Goal: Check status: Check status

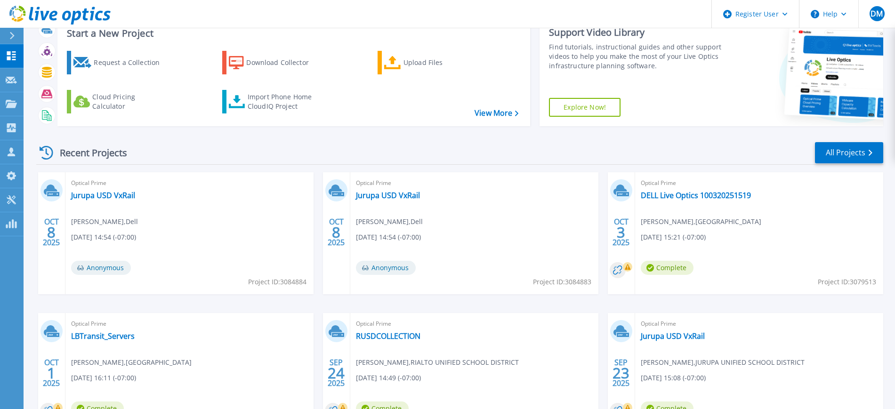
scroll to position [59, 0]
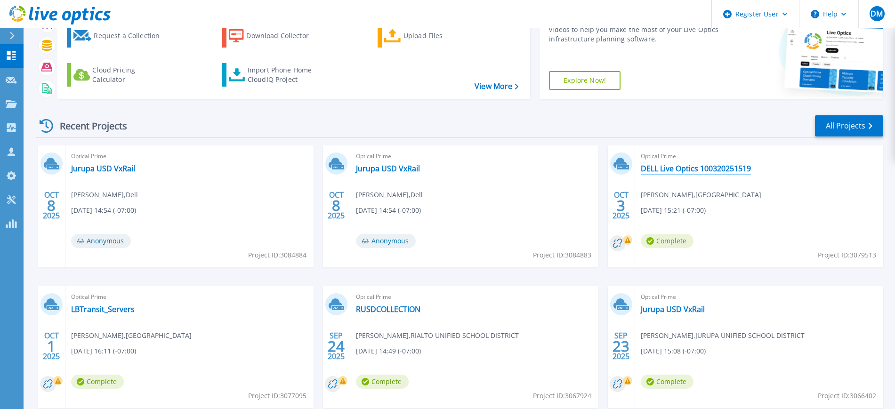
click at [724, 171] on link "DELL Live Optics 100320251519" at bounding box center [696, 168] width 110 height 9
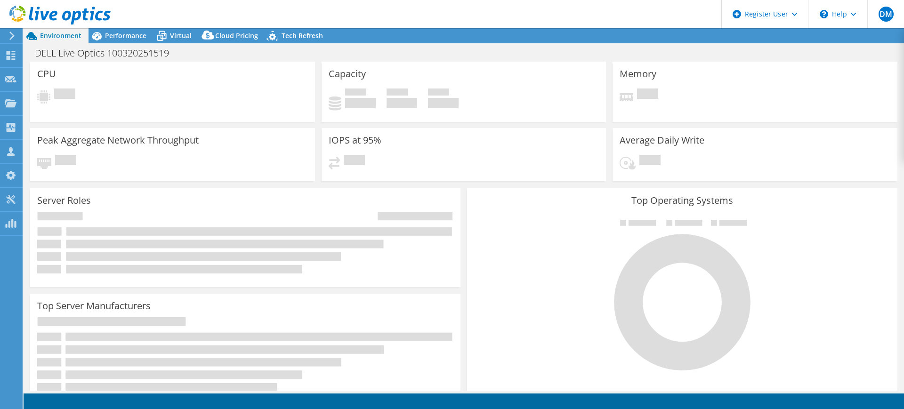
select select "USD"
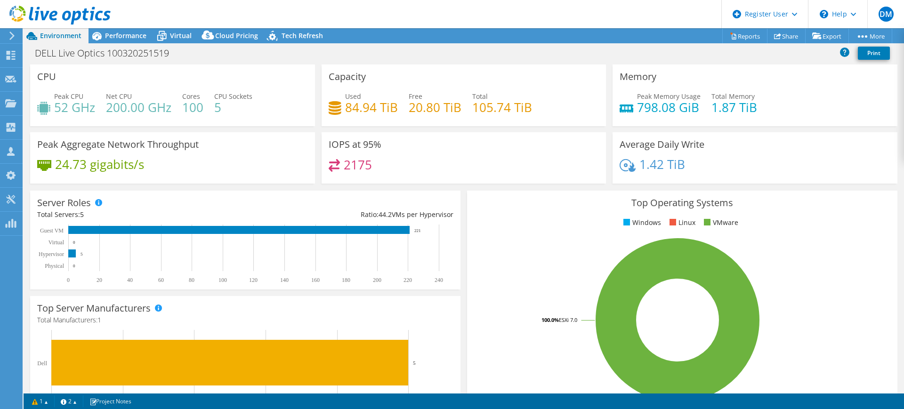
drag, startPoint x: 49, startPoint y: 177, endPoint x: 106, endPoint y: 154, distance: 61.4
click at [55, 176] on div "24.73 gigabits/s" at bounding box center [172, 169] width 271 height 20
click at [188, 35] on span "Virtual" at bounding box center [181, 35] width 22 height 9
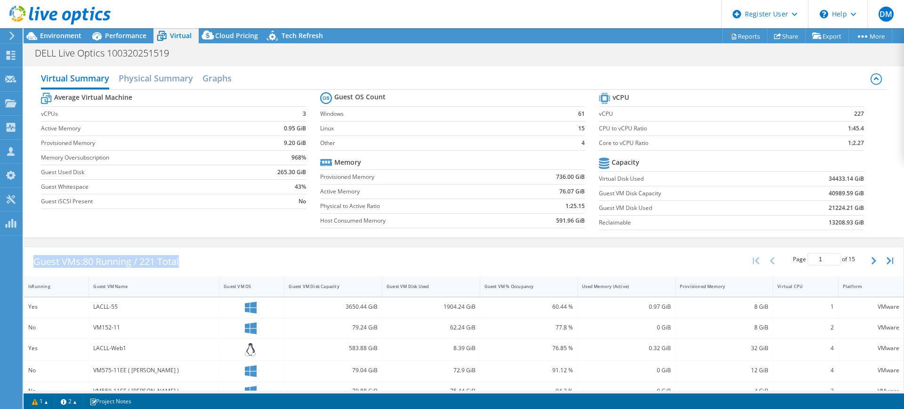
drag, startPoint x: 208, startPoint y: 254, endPoint x: 35, endPoint y: 265, distance: 173.1
click at [35, 265] on div "Guest VMs: 80 Running / 221 Total Page 1 of 15 5 rows 10 rows 20 rows 25 rows 5…" at bounding box center [463, 261] width 879 height 29
copy div "Guest VMs: 80 Running / 221 Total"
click at [142, 40] on div "Performance" at bounding box center [120, 35] width 65 height 15
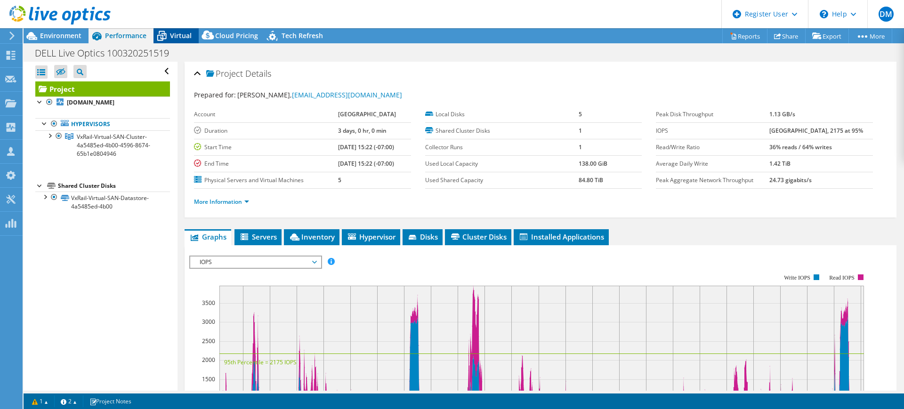
click at [169, 30] on icon at bounding box center [161, 36] width 16 height 16
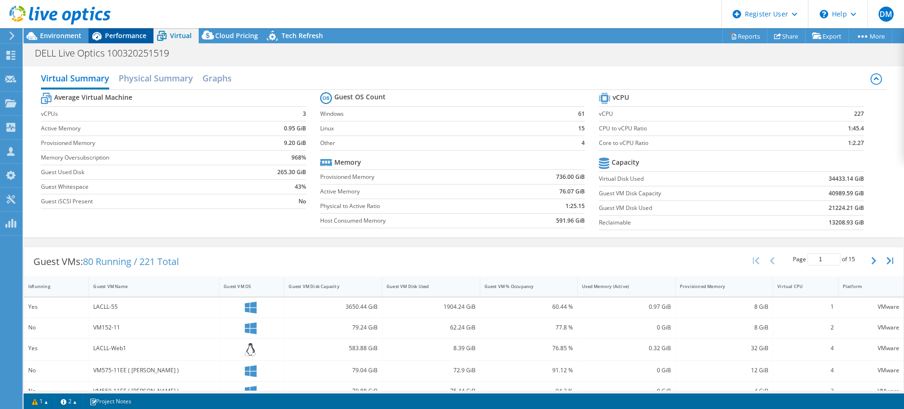
click at [132, 40] on div "Performance" at bounding box center [120, 35] width 65 height 15
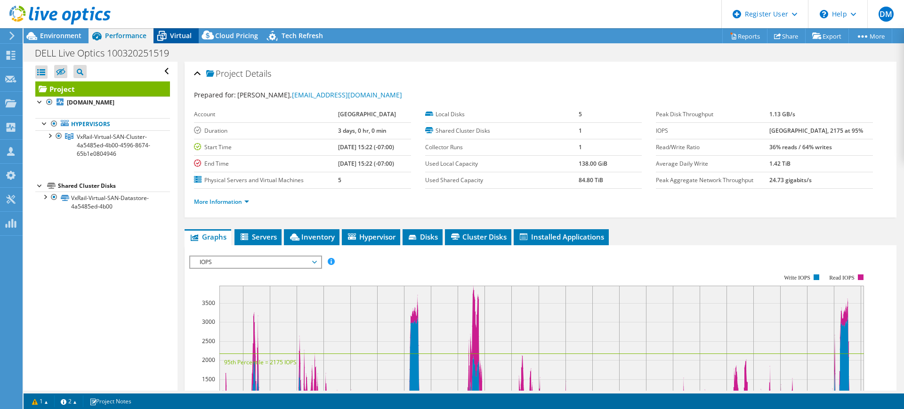
click at [176, 39] on span "Virtual" at bounding box center [181, 35] width 22 height 9
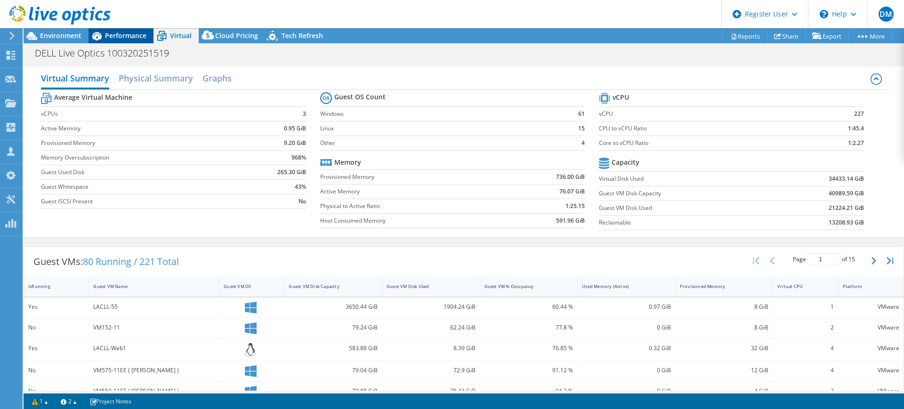
click at [132, 32] on span "Performance" at bounding box center [125, 35] width 41 height 9
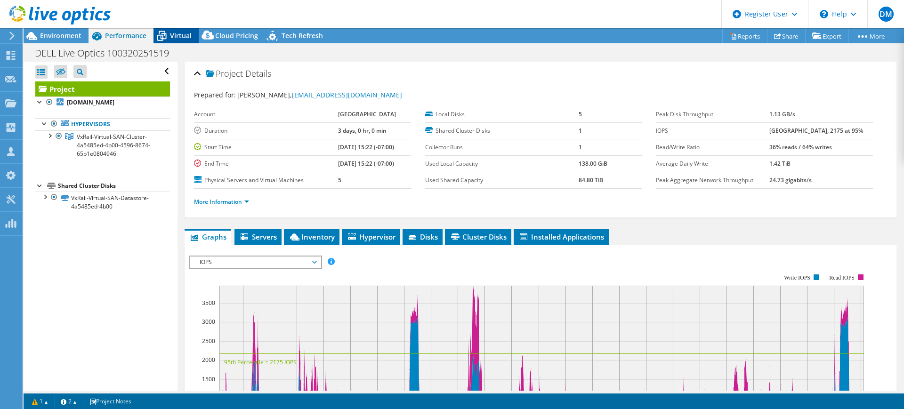
click at [168, 36] on icon at bounding box center [161, 36] width 16 height 16
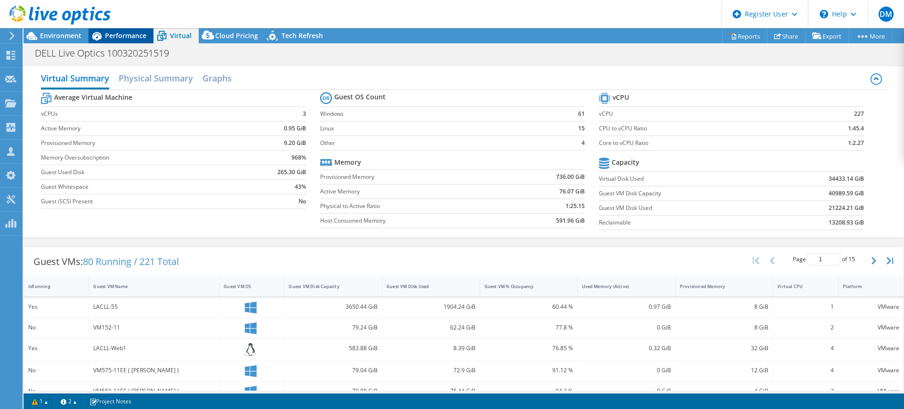
click at [133, 35] on span "Performance" at bounding box center [125, 35] width 41 height 9
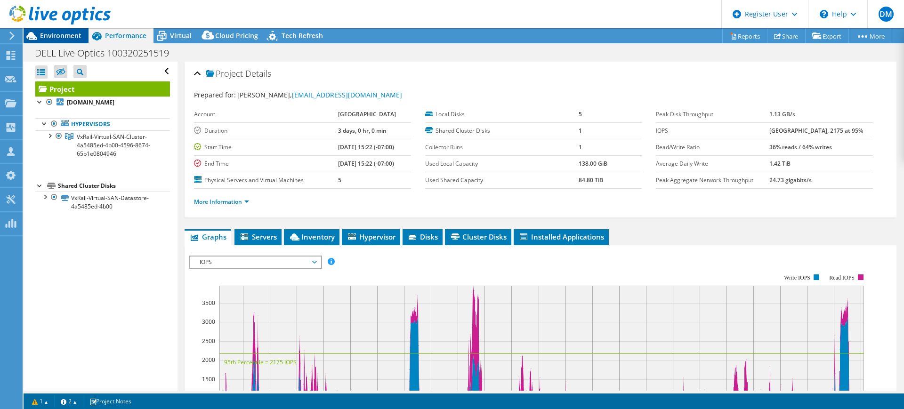
click at [63, 32] on span "Environment" at bounding box center [60, 35] width 41 height 9
